Goal: Task Accomplishment & Management: Use online tool/utility

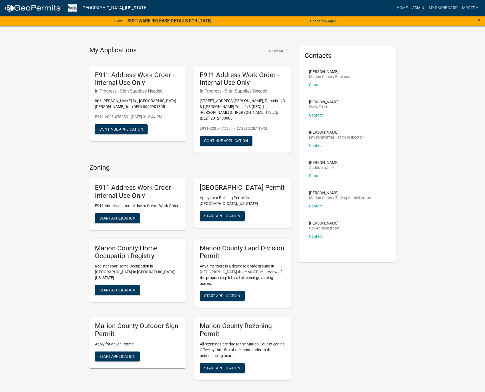
click at [417, 8] on link "Admin" at bounding box center [418, 8] width 17 height 10
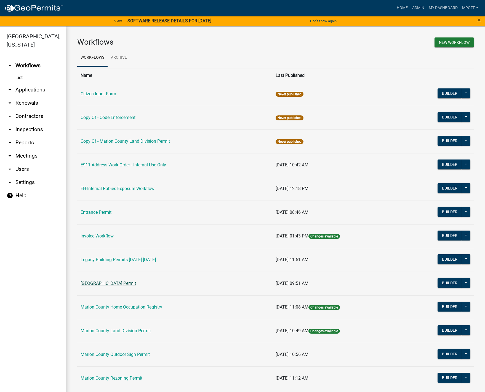
click at [101, 284] on link "[GEOGRAPHIC_DATA] Permit" at bounding box center [108, 283] width 55 height 5
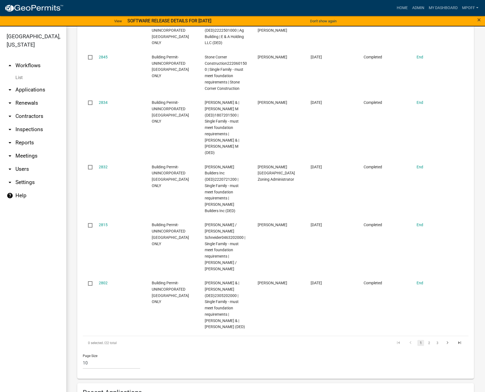
scroll to position [552, 0]
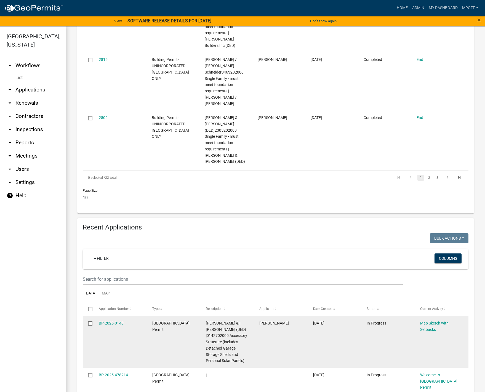
click at [212, 321] on span "[PERSON_NAME] & | [PERSON_NAME] (DED) |0142702000 Accessory Structure (includes…" at bounding box center [226, 342] width 41 height 42
drag, startPoint x: 207, startPoint y: 298, endPoint x: 232, endPoint y: 299, distance: 25.1
click at [232, 321] on span "[PERSON_NAME] & | [PERSON_NAME] (DED) |0142702000 Accessory Structure (includes…" at bounding box center [226, 342] width 41 height 42
click at [225, 321] on span "[PERSON_NAME] & | [PERSON_NAME] (DED) |0142702000 Accessory Structure (includes…" at bounding box center [226, 342] width 41 height 42
drag, startPoint x: 207, startPoint y: 298, endPoint x: 228, endPoint y: 298, distance: 21.8
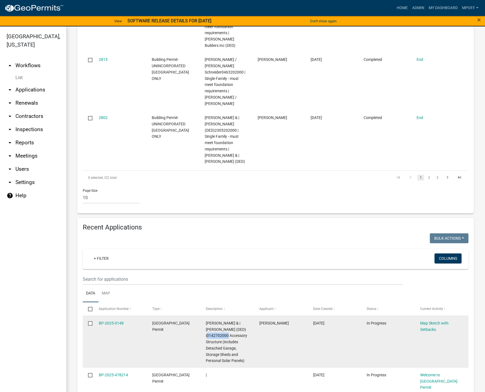
click at [228, 321] on span "[PERSON_NAME] & | [PERSON_NAME] (DED) |0142702000 Accessory Structure (includes…" at bounding box center [226, 342] width 41 height 42
copy span "0142702000"
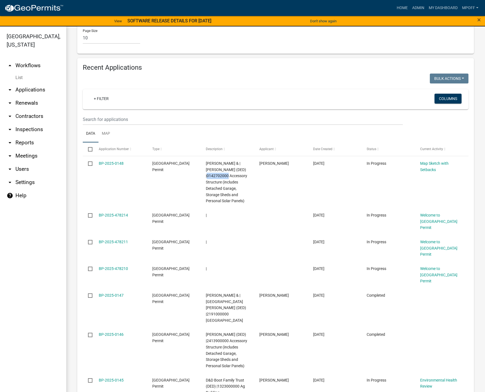
scroll to position [717, 0]
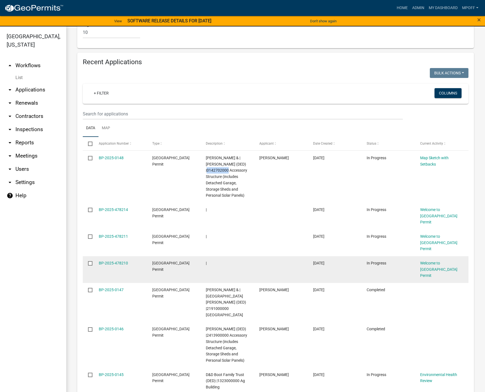
click at [90, 261] on input "checkbox" at bounding box center [90, 263] width 4 height 4
checkbox input "true"
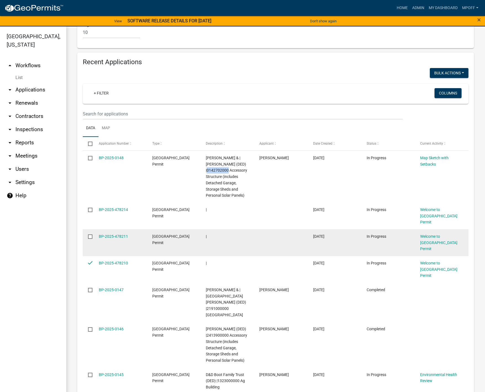
click at [92, 235] on input "checkbox" at bounding box center [90, 237] width 4 height 4
checkbox input "true"
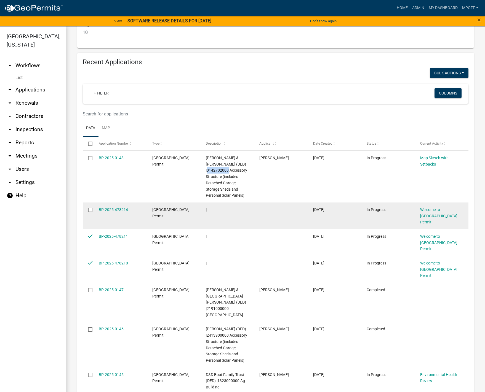
click at [91, 208] on input "checkbox" at bounding box center [90, 210] width 4 height 4
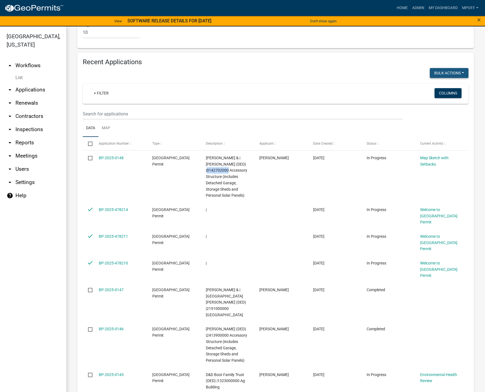
click at [452, 68] on button "Bulk Actions" at bounding box center [449, 73] width 39 height 10
click at [440, 81] on button "Void" at bounding box center [446, 87] width 44 height 13
checkbox input "false"
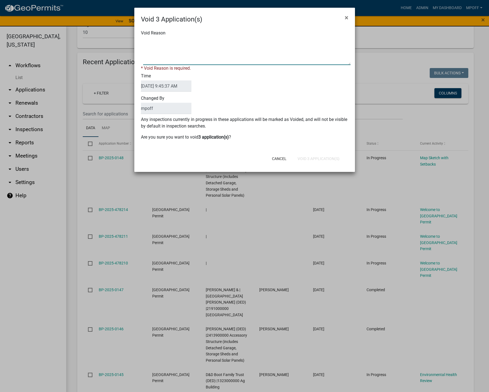
click at [170, 50] on textarea "Void Reason" at bounding box center [246, 52] width 207 height 28
type textarea "inquiry"
click at [320, 156] on button "Void 3 Application(s)" at bounding box center [318, 159] width 51 height 10
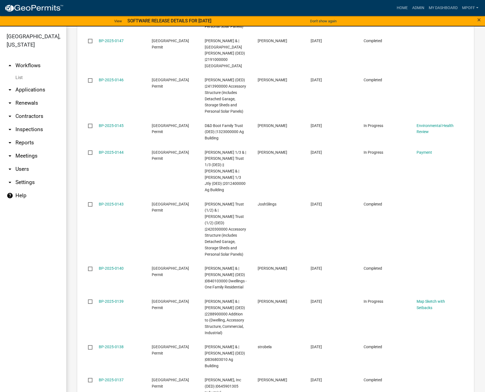
scroll to position [893, 0]
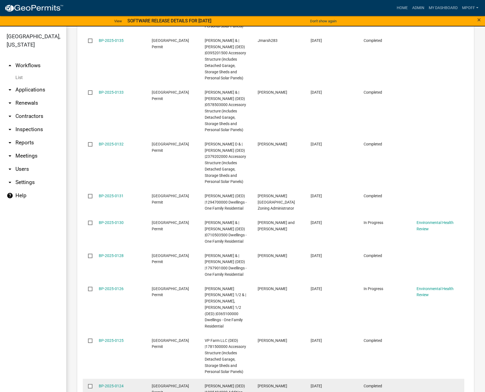
scroll to position [924, 0]
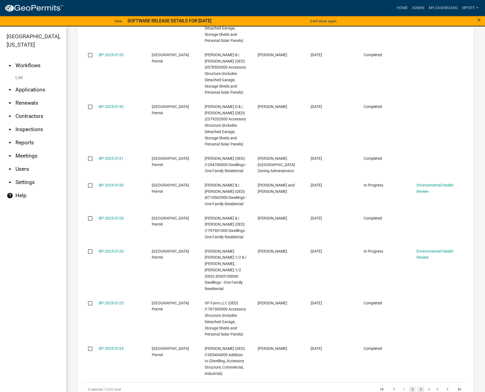
click at [418, 387] on link "3" at bounding box center [420, 390] width 7 height 6
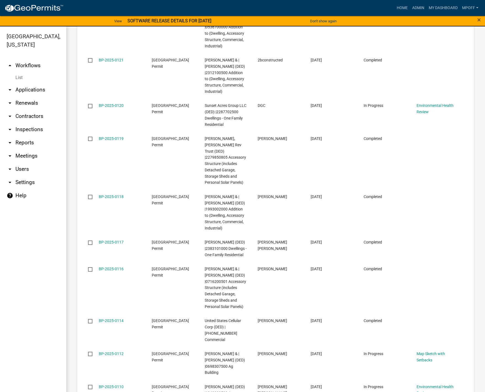
scroll to position [911, 0]
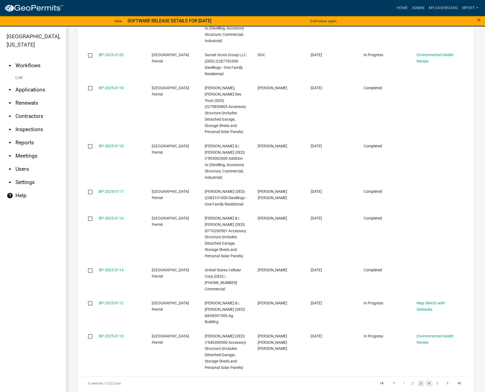
click at [426, 381] on link "4" at bounding box center [429, 384] width 7 height 6
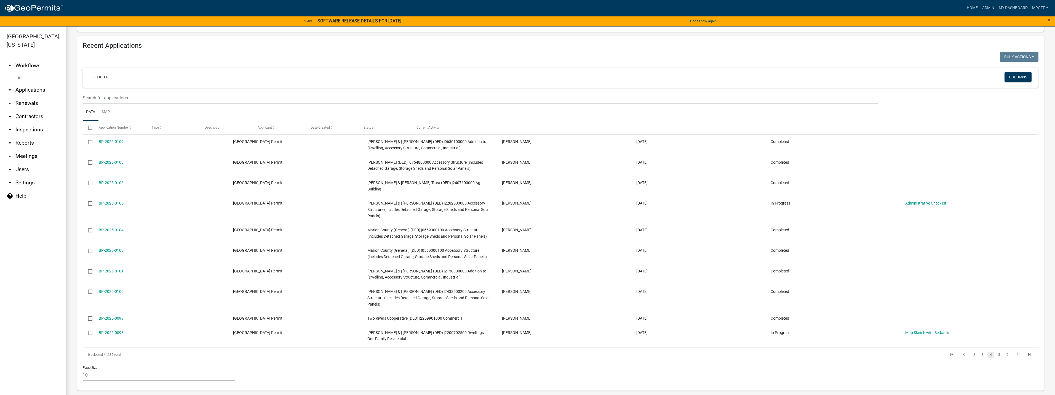
scroll to position [413, 0]
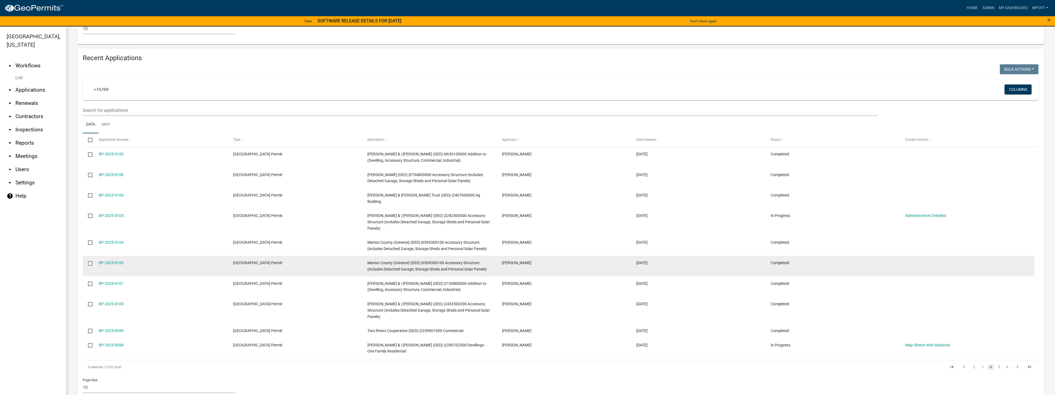
click at [489, 262] on datatable-body-cell "Completed" at bounding box center [832, 266] width 134 height 20
